Goal: Register for event/course

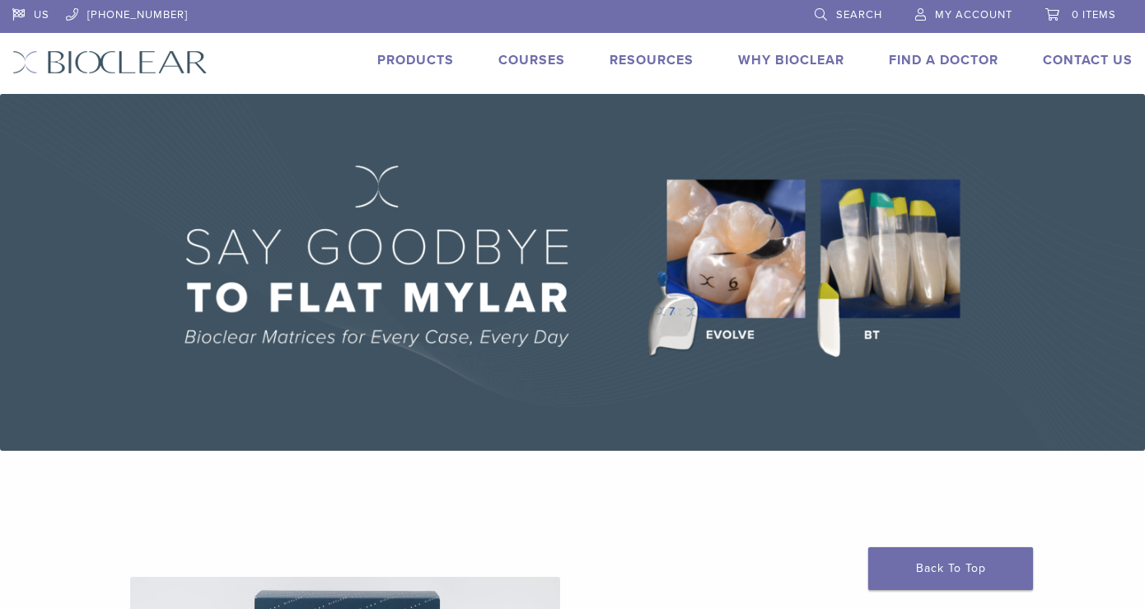
click at [550, 59] on link "Courses" at bounding box center [532, 60] width 67 height 16
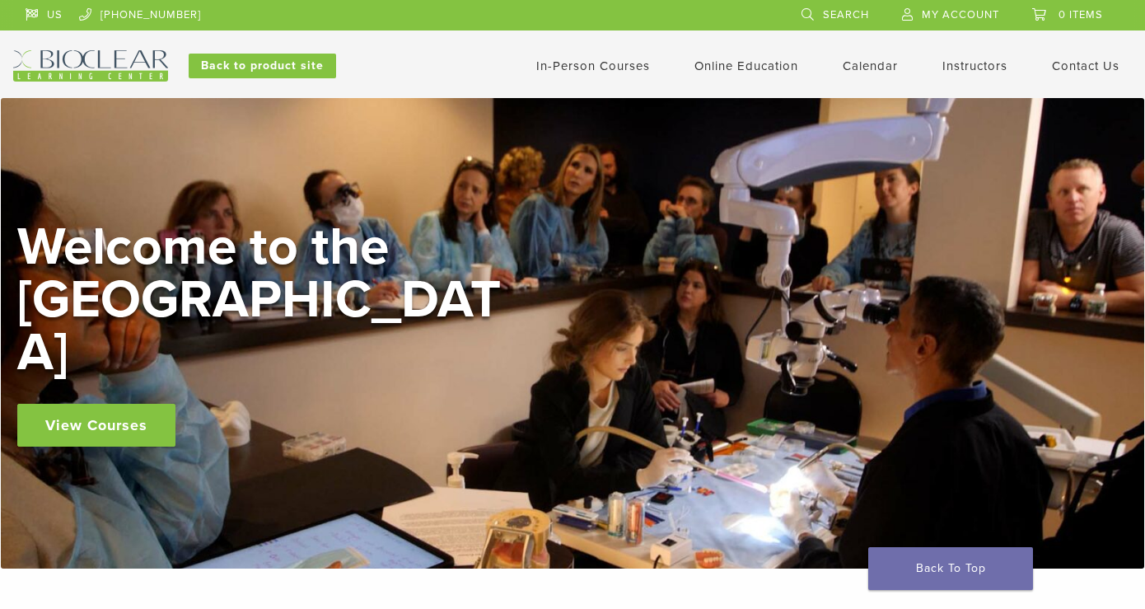
click at [610, 67] on link "In-Person Courses" at bounding box center [593, 66] width 114 height 15
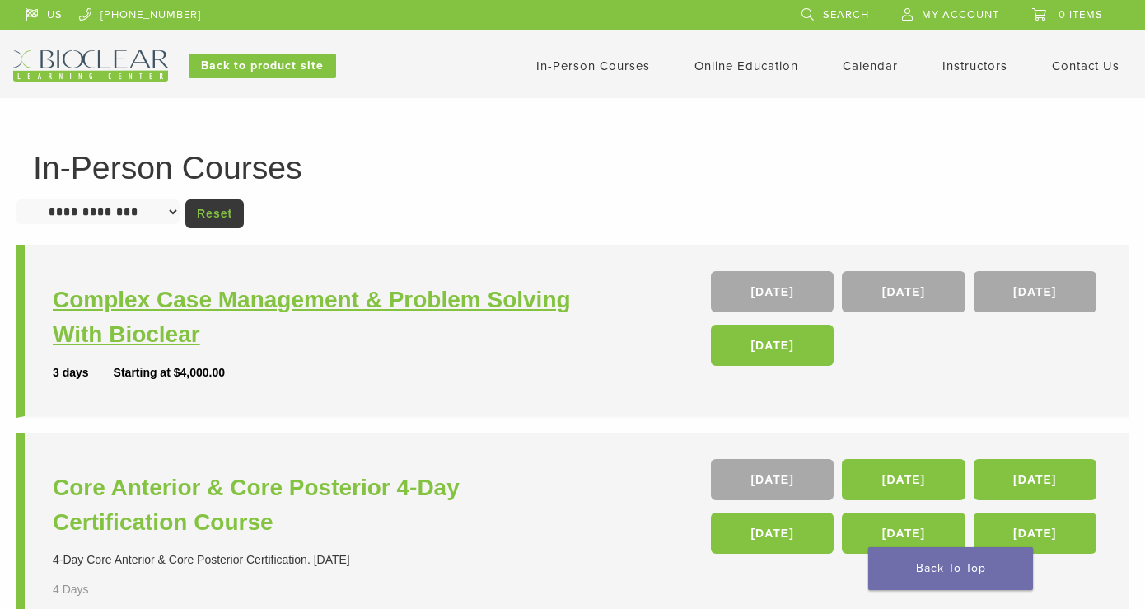
scroll to position [110, 0]
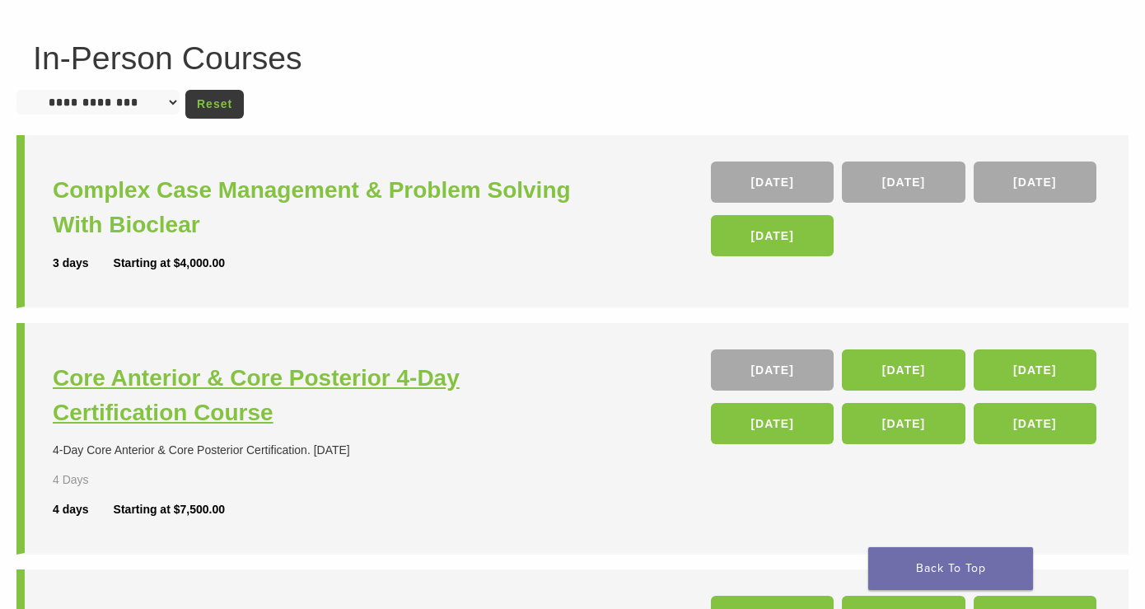
click at [350, 380] on h3 "Core Anterior & Core Posterior 4-Day Certification Course" at bounding box center [315, 395] width 524 height 69
